Goal: Information Seeking & Learning: Learn about a topic

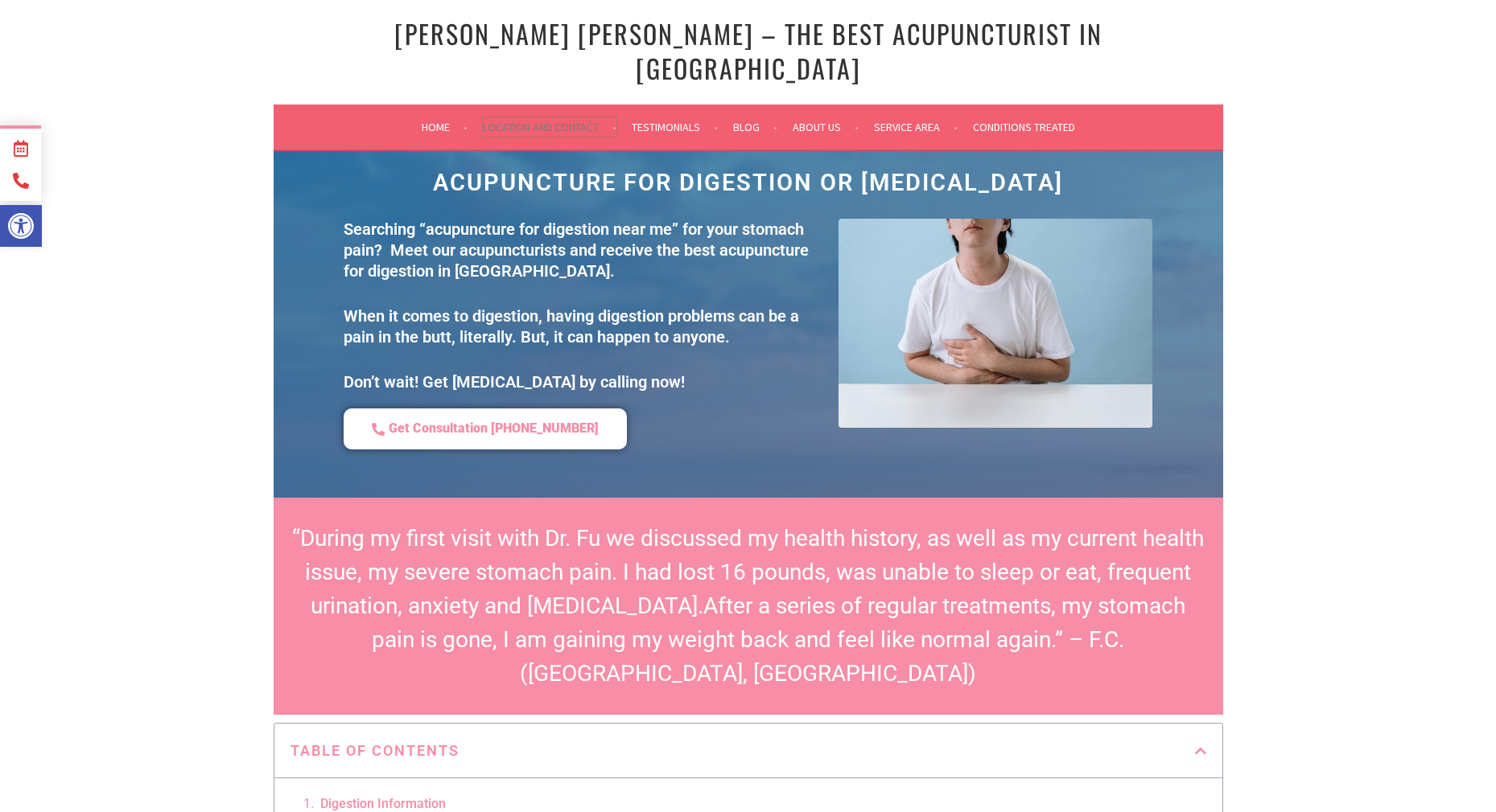
click at [537, 118] on link "Location and Contact" at bounding box center [550, 127] width 134 height 20
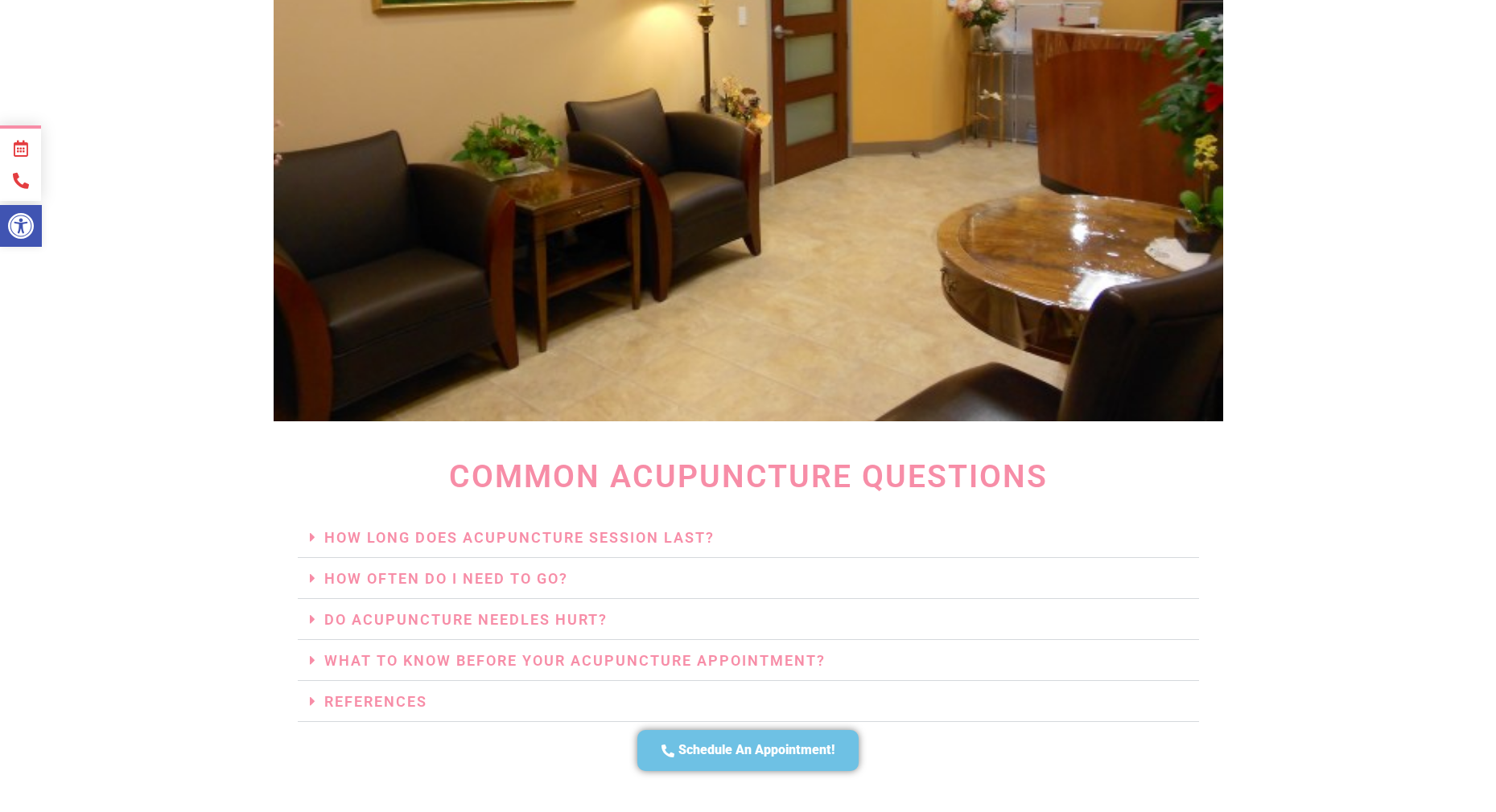
scroll to position [4450, 0]
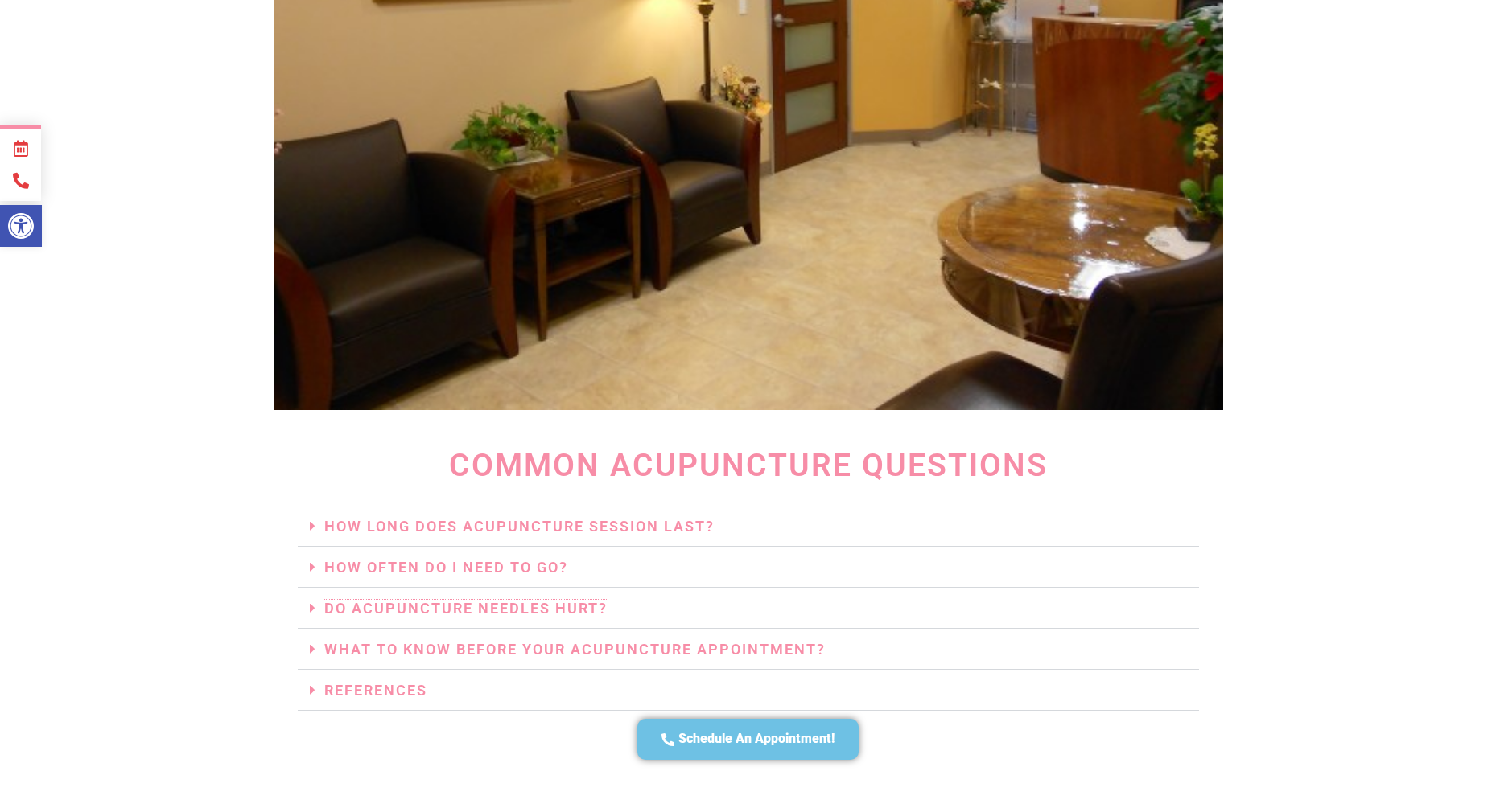
click at [606, 604] on link "Do Acupuncture Needles Hurt?" at bounding box center [465, 609] width 283 height 17
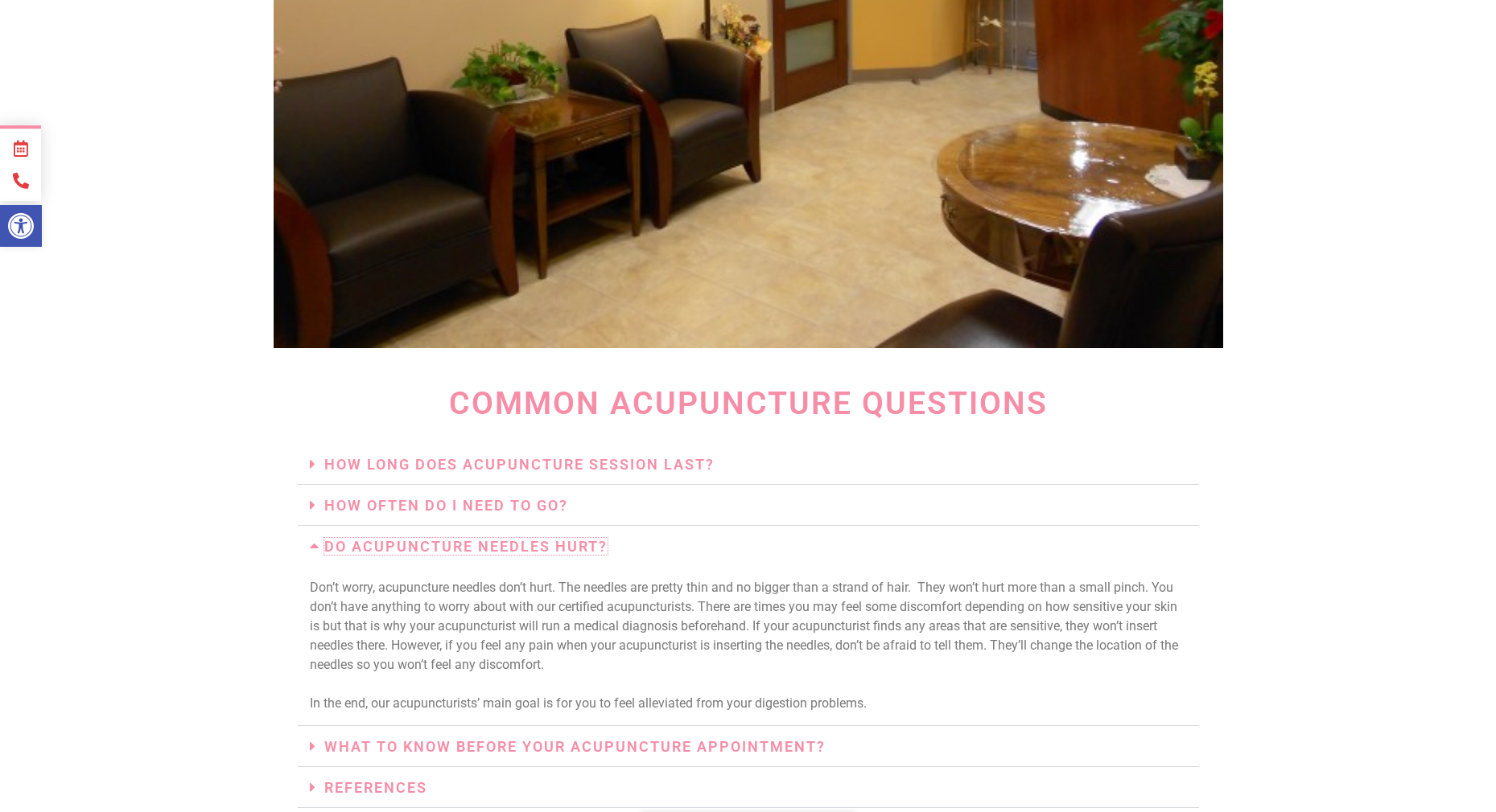
scroll to position [4578, 0]
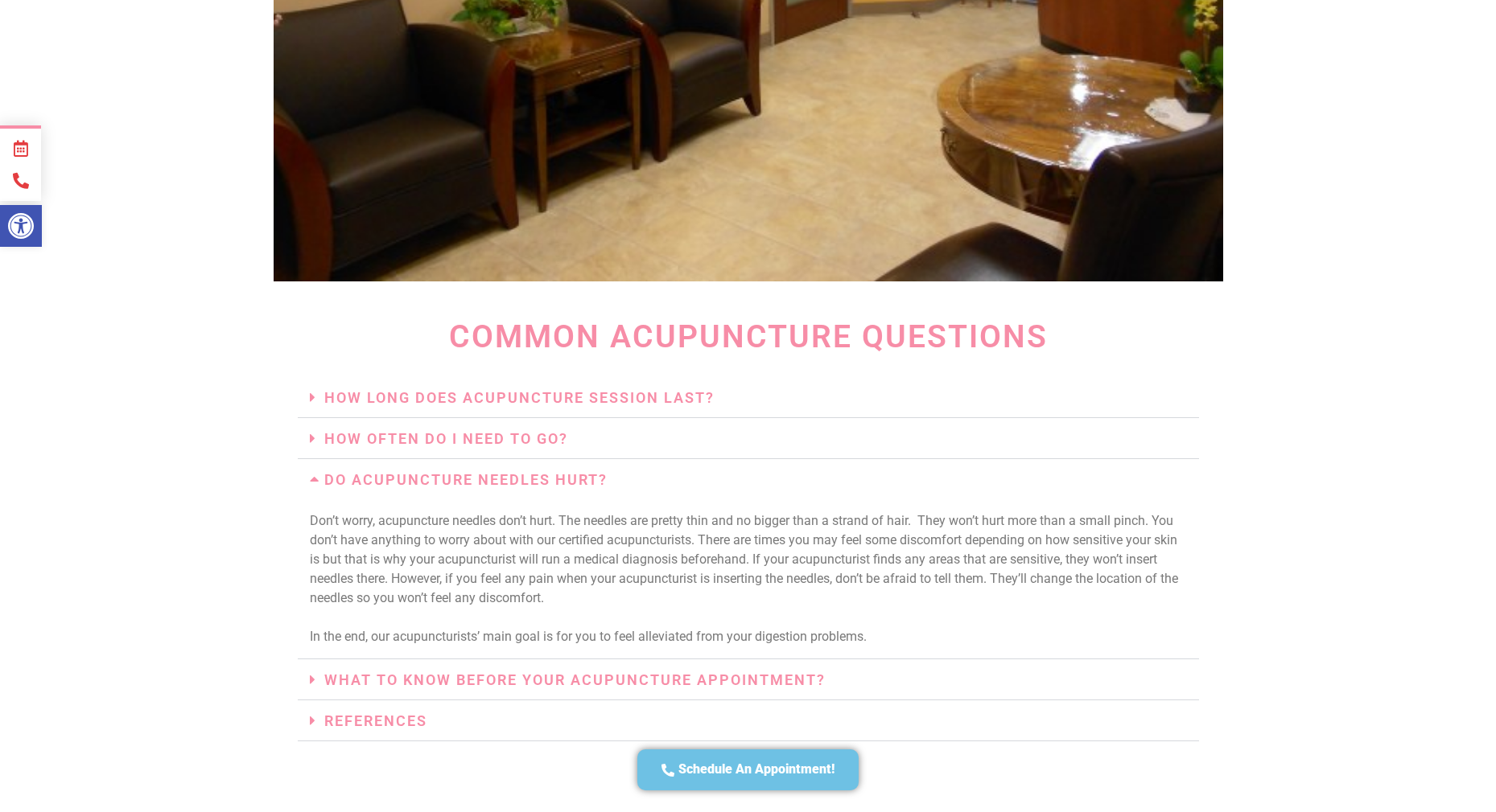
click at [855, 673] on h3 "What To Know Before Your Acupuncture Appointment?" at bounding box center [748, 680] width 901 height 41
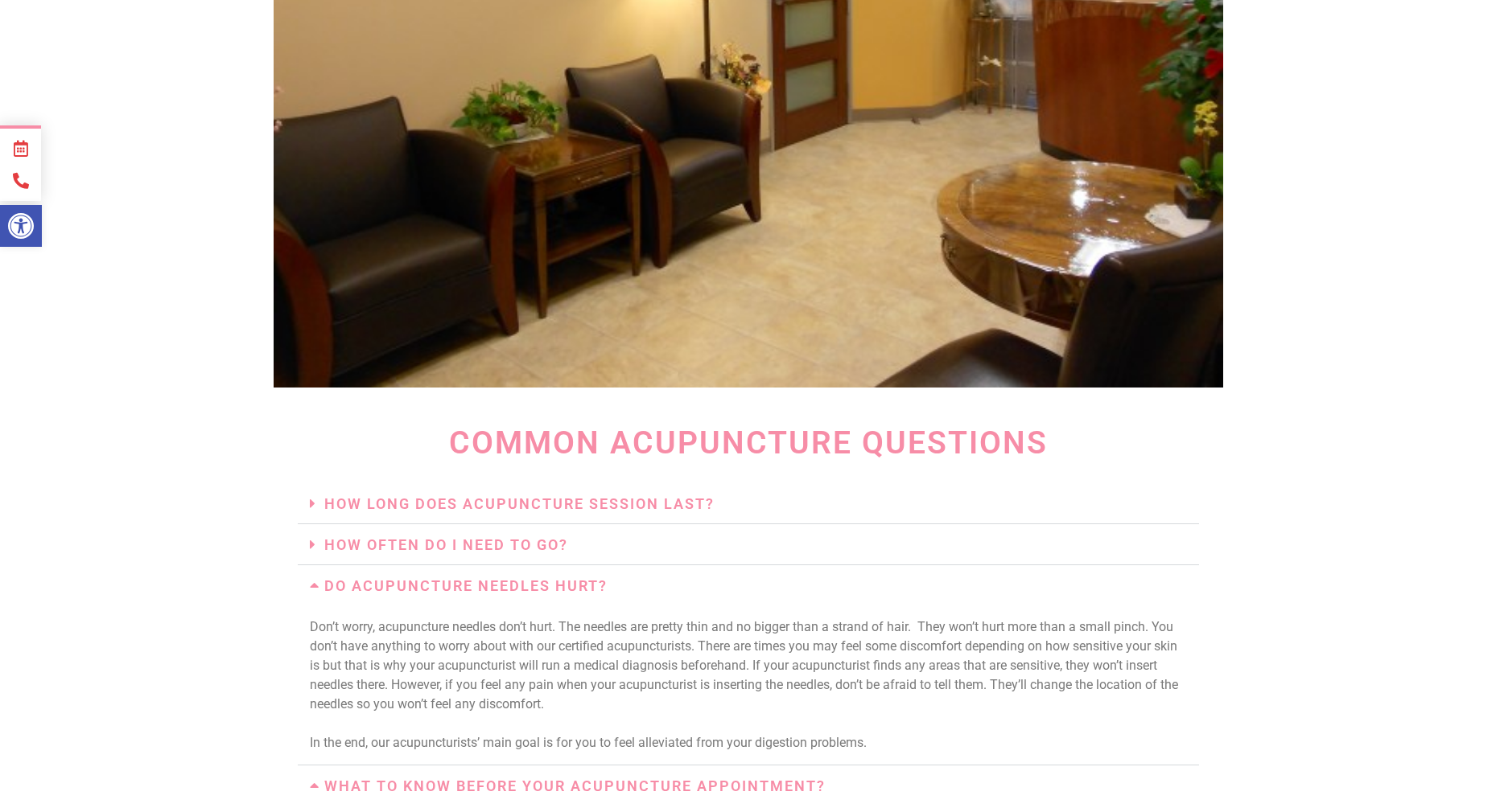
scroll to position [4465, 0]
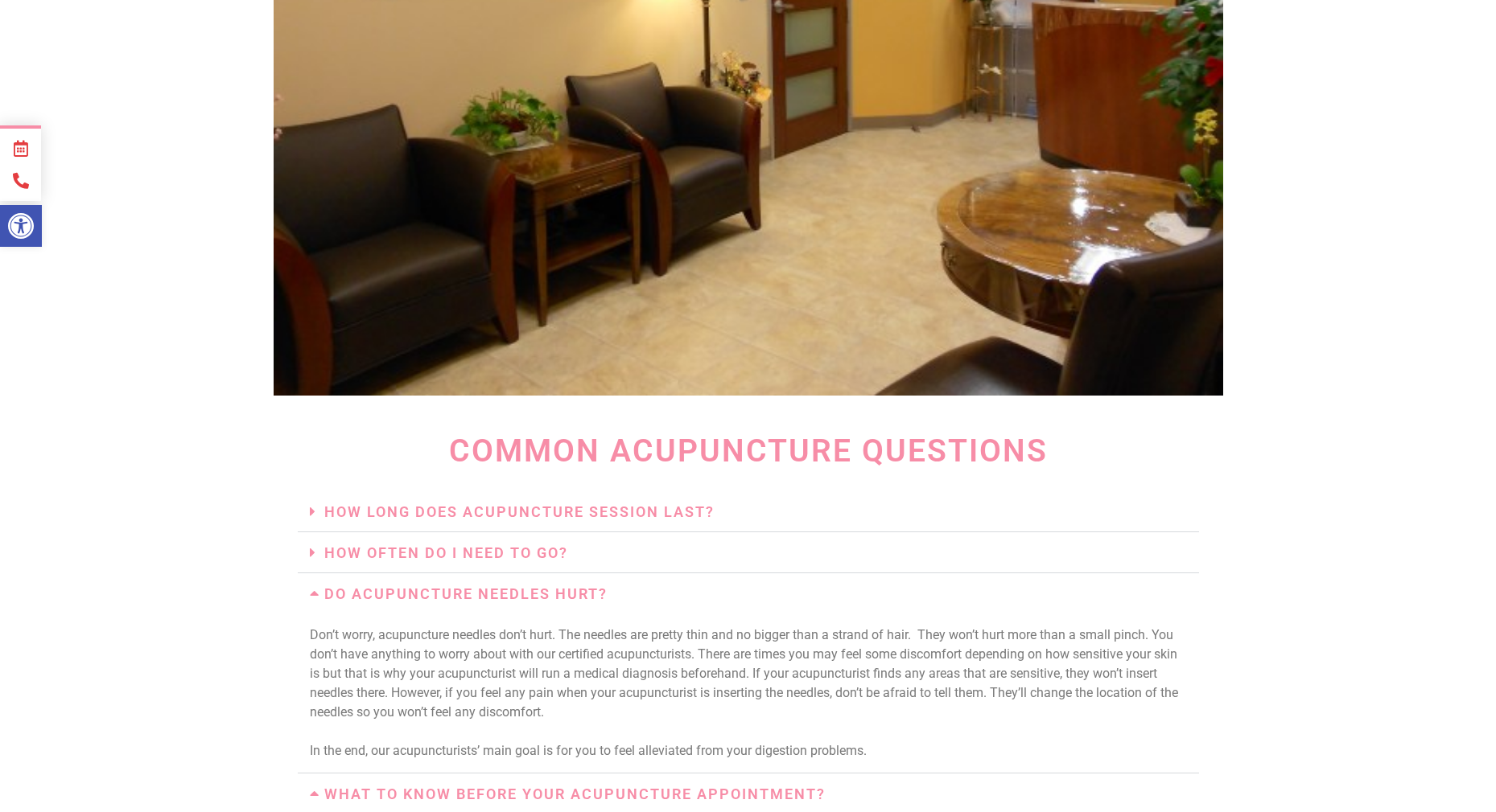
click at [474, 558] on h3 "How Often Do I Need To Go?" at bounding box center [748, 553] width 901 height 41
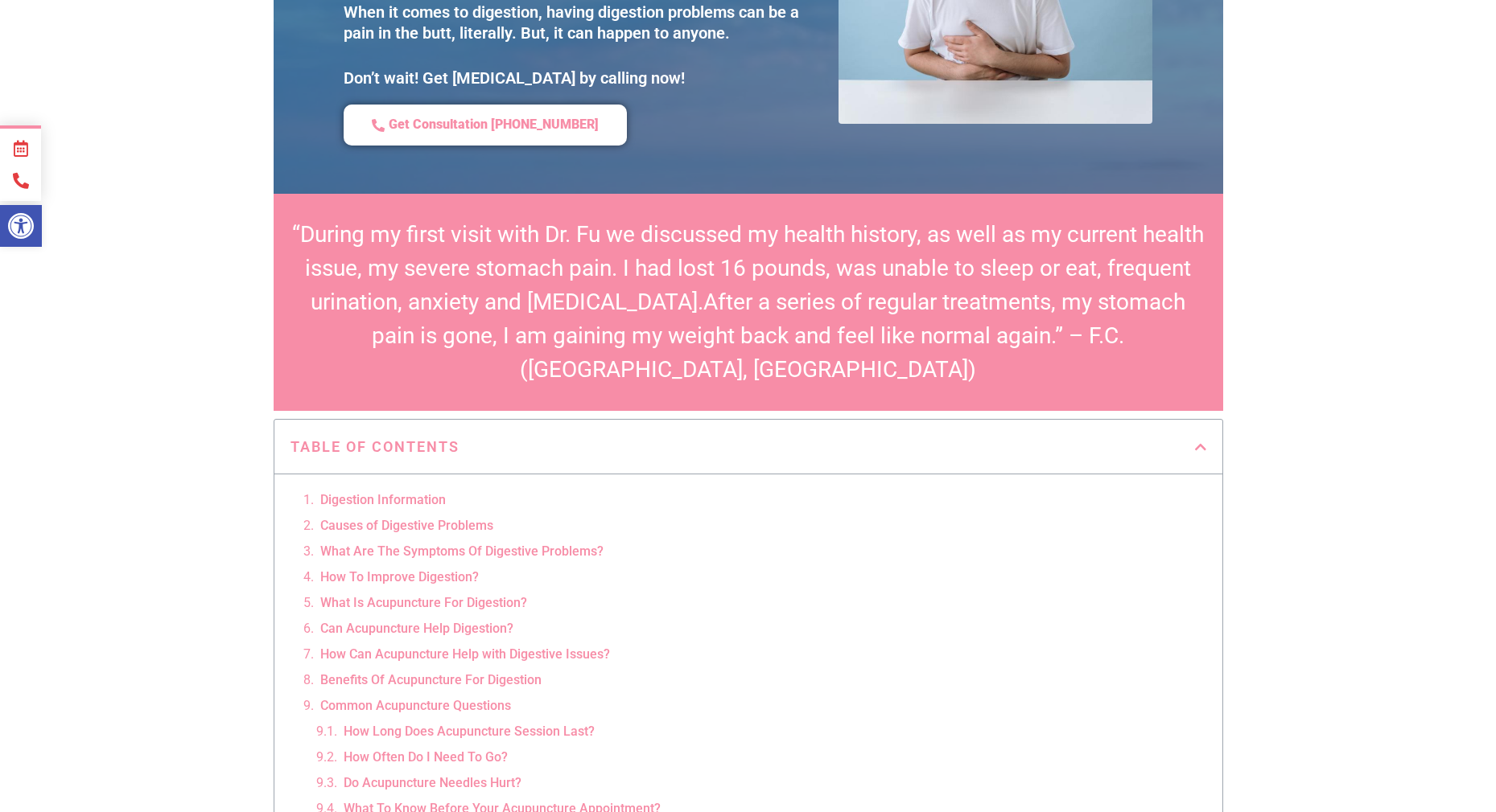
scroll to position [0, 0]
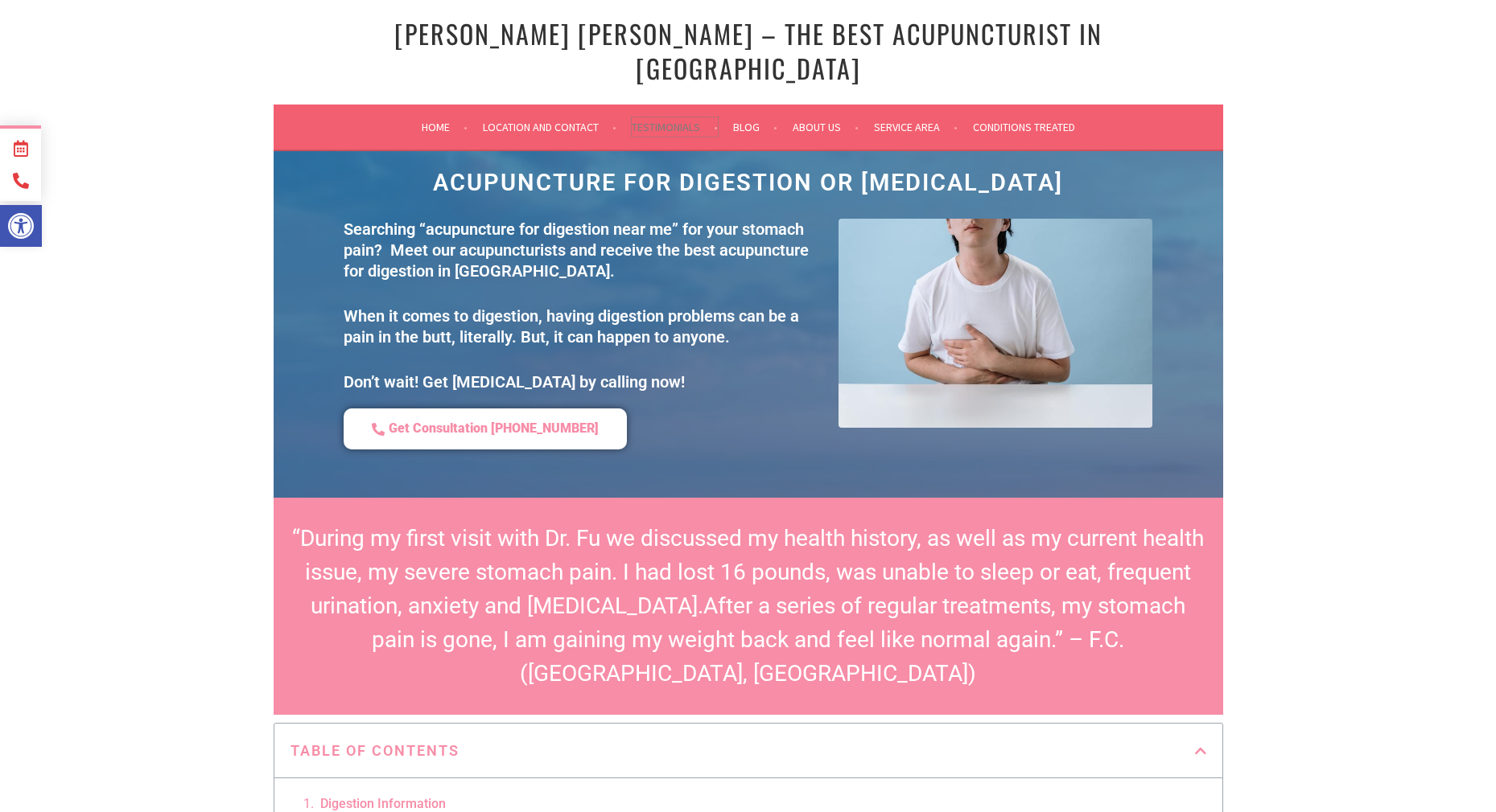
click at [673, 118] on link "Testimonials" at bounding box center [674, 127] width 86 height 20
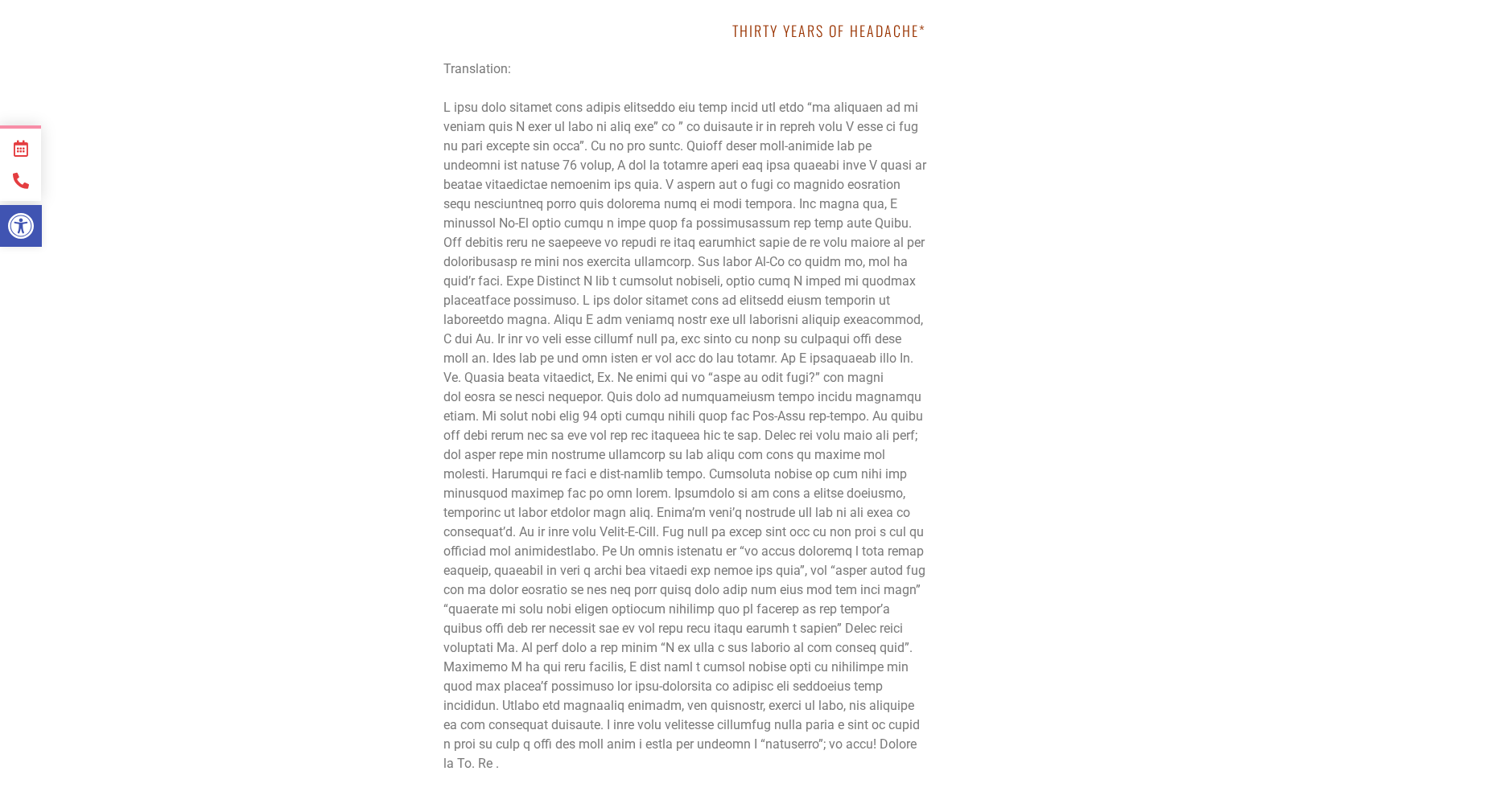
scroll to position [22120, 0]
